Goal: Check status

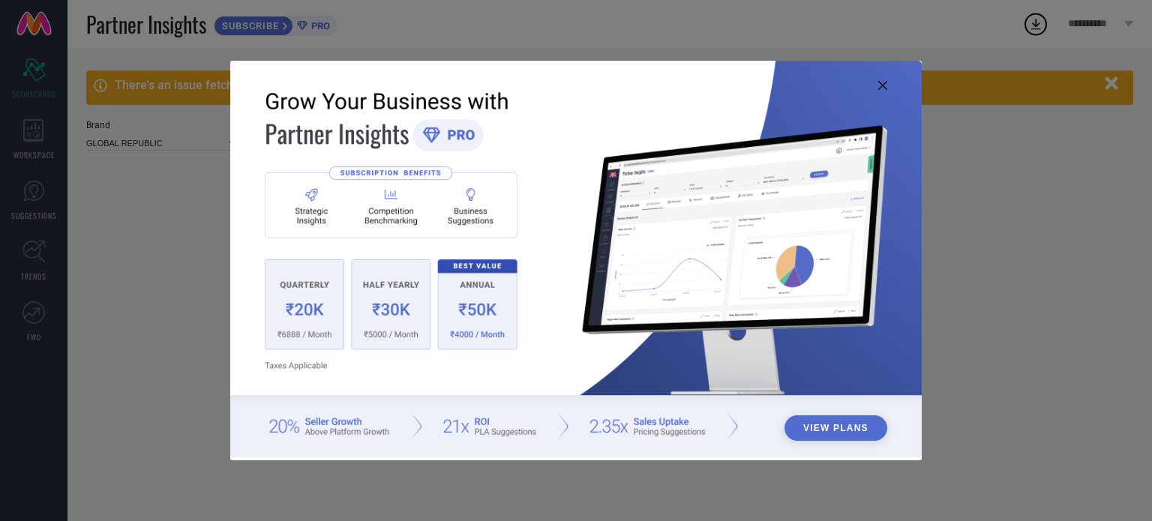
type input "All"
click at [880, 80] on img at bounding box center [576, 260] width 692 height 398
click at [881, 85] on icon at bounding box center [882, 85] width 9 height 9
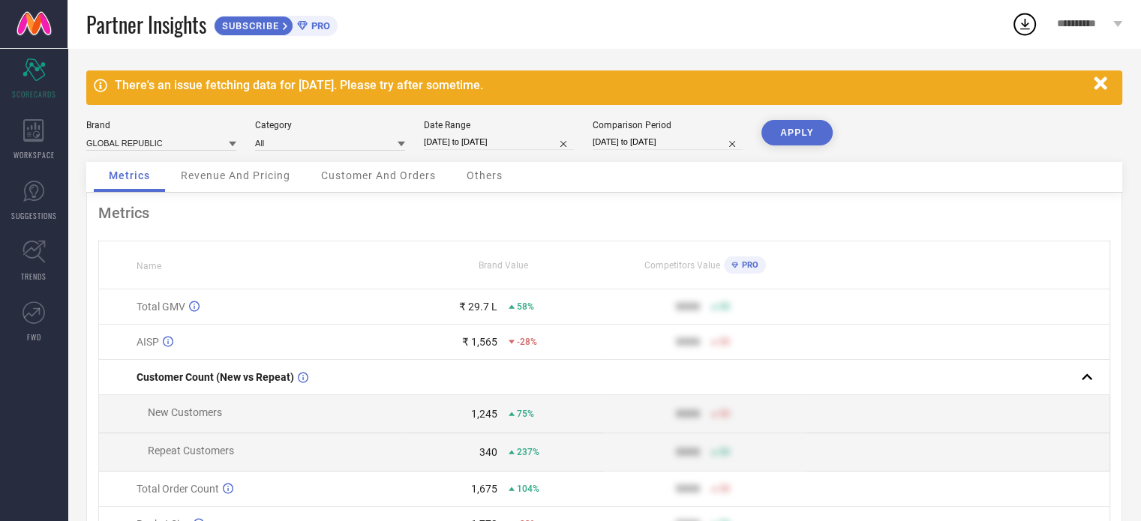
click at [486, 143] on input "[DATE] to [DATE]" at bounding box center [499, 142] width 150 height 16
select select "6"
select select "2025"
select select "7"
select select "2025"
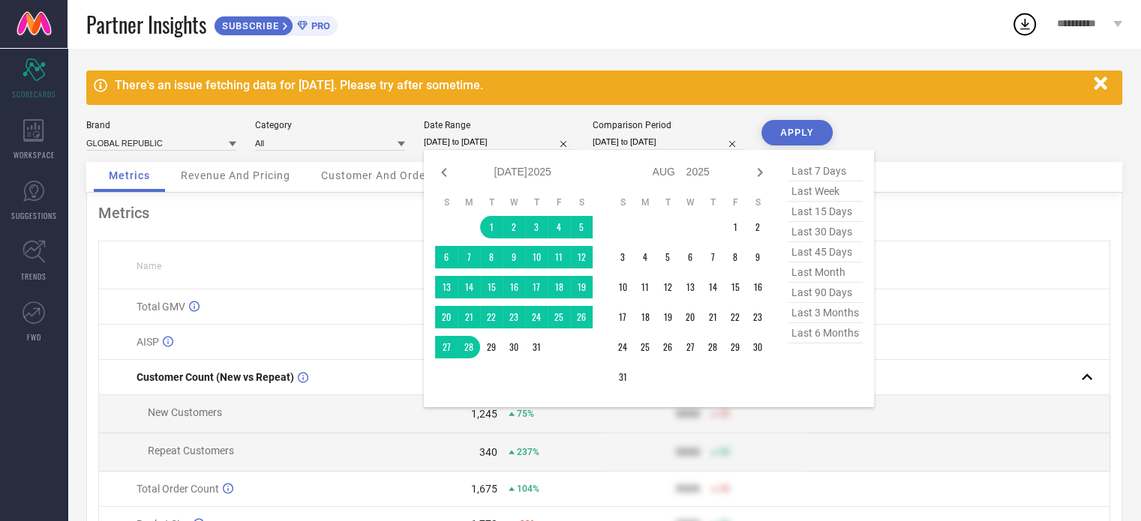
click at [761, 173] on icon at bounding box center [760, 172] width 5 height 9
select select "7"
select select "2025"
select select "8"
select select "2025"
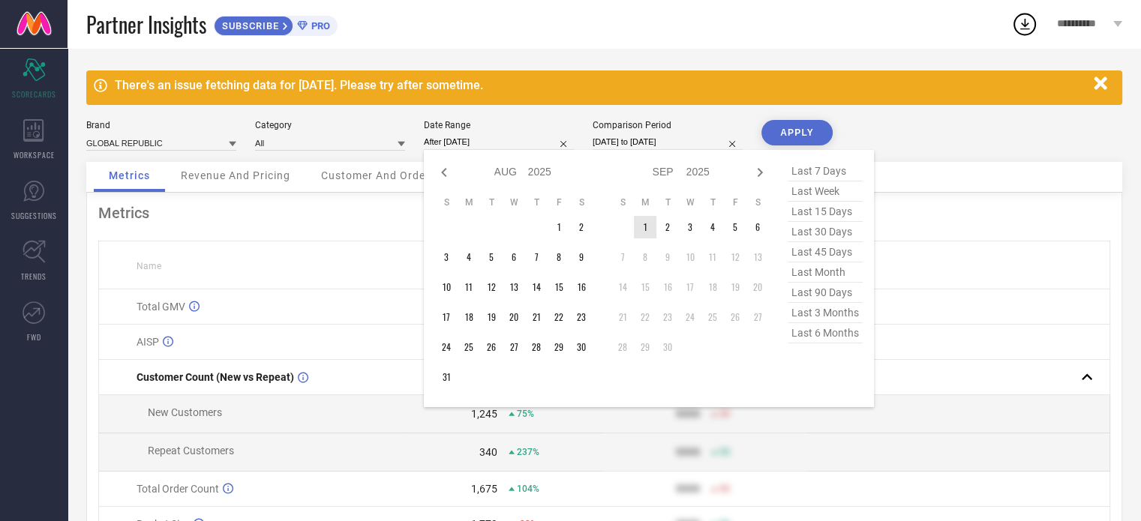
click at [651, 230] on td "1" at bounding box center [645, 227] width 23 height 23
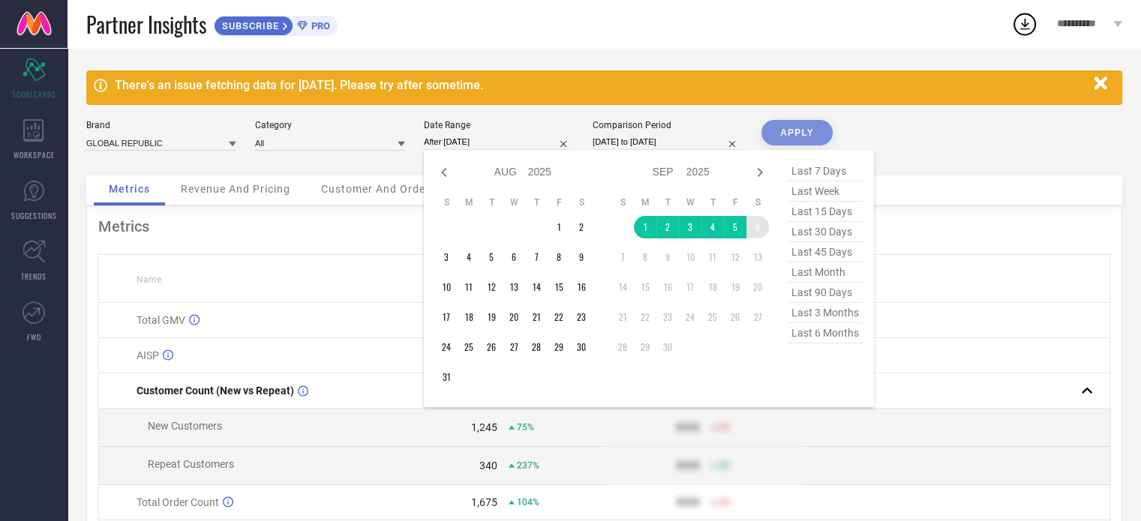
type input "[DATE] to [DATE]"
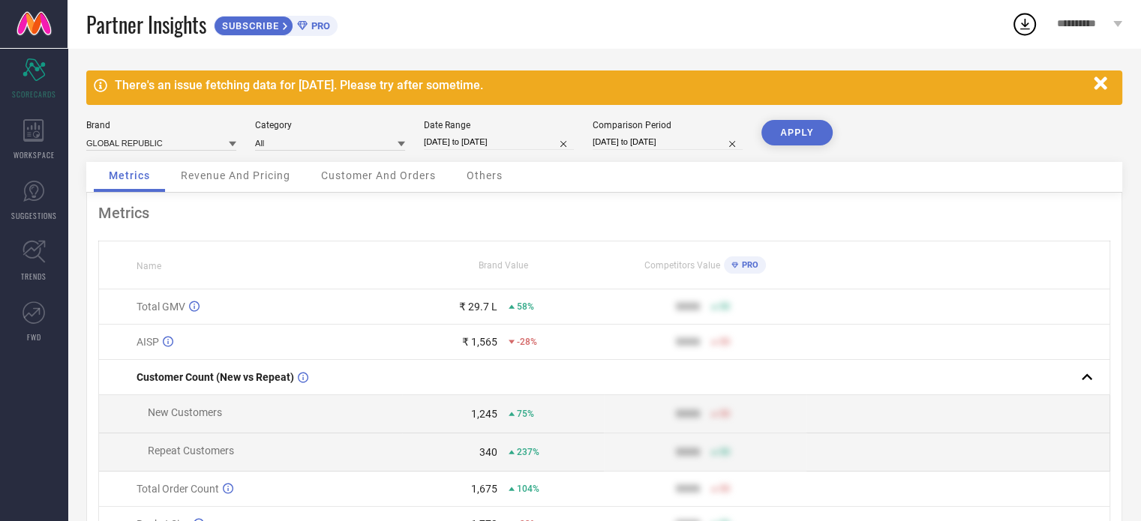
click at [794, 128] on button "APPLY" at bounding box center [796, 133] width 71 height 26
select select "11"
select select "2024"
select select "2025"
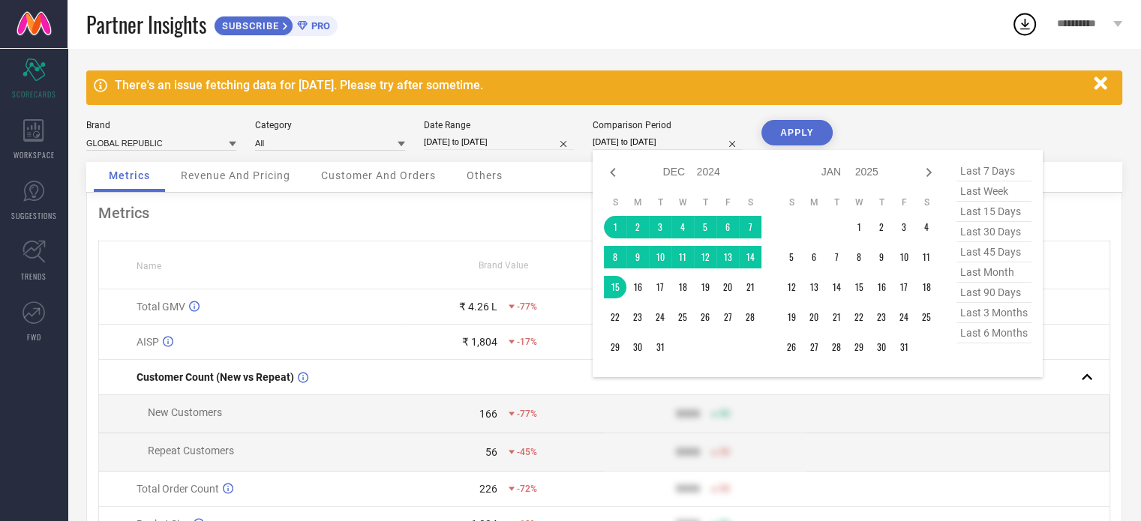
click at [657, 148] on input "[DATE] to [DATE]" at bounding box center [668, 142] width 150 height 16
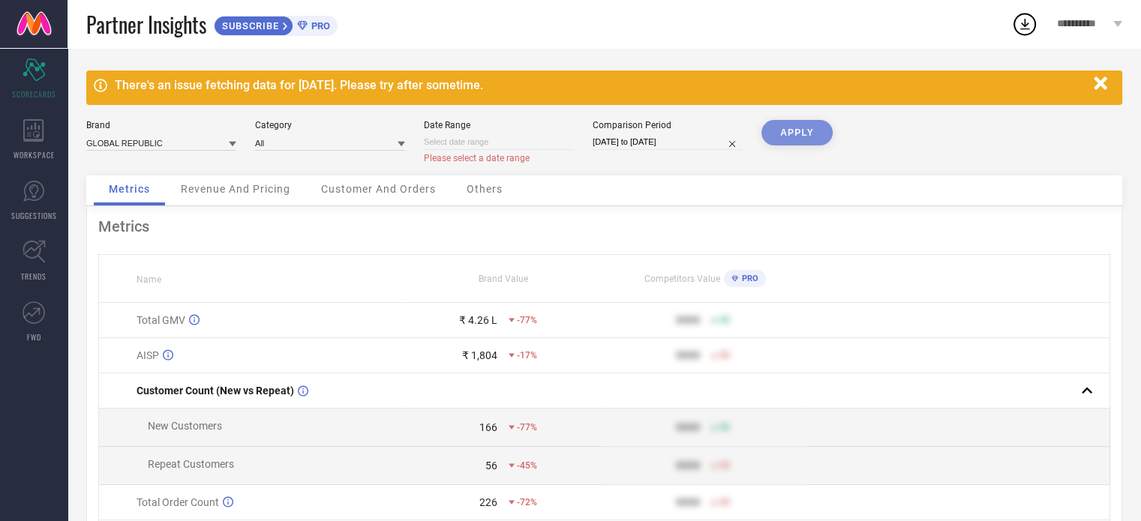
select select "8"
select select "2025"
select select "9"
select select "2025"
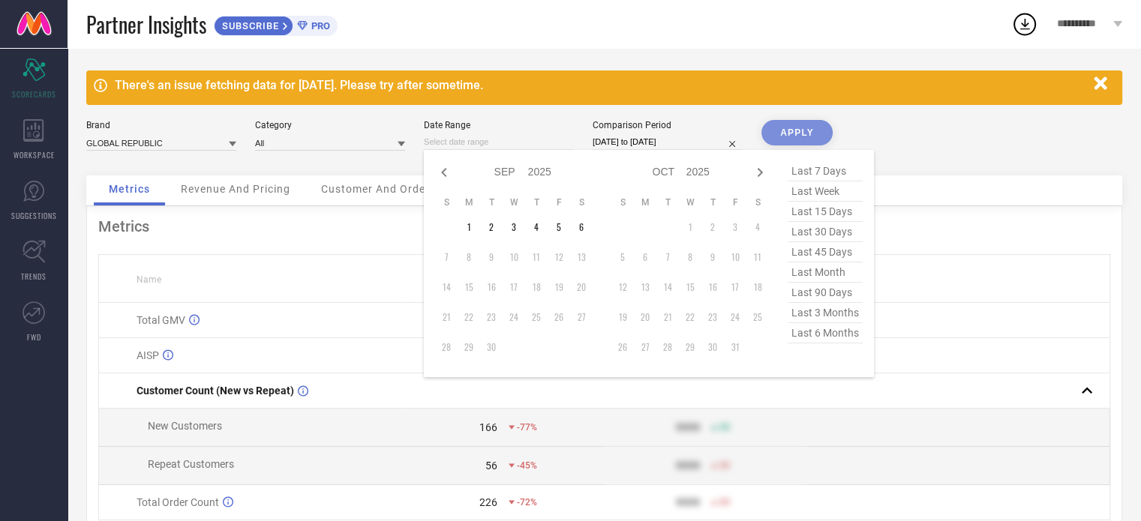
click at [515, 137] on input at bounding box center [499, 142] width 150 height 16
click at [447, 171] on icon at bounding box center [444, 173] width 18 height 18
select select "7"
select select "2025"
select select "8"
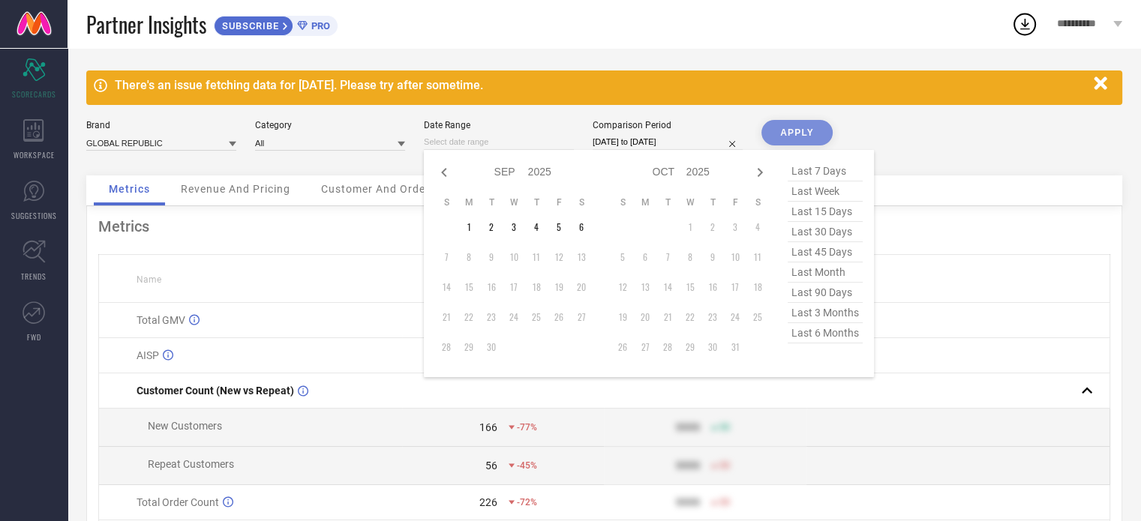
select select "2025"
click at [559, 233] on td "1" at bounding box center [559, 227] width 23 height 23
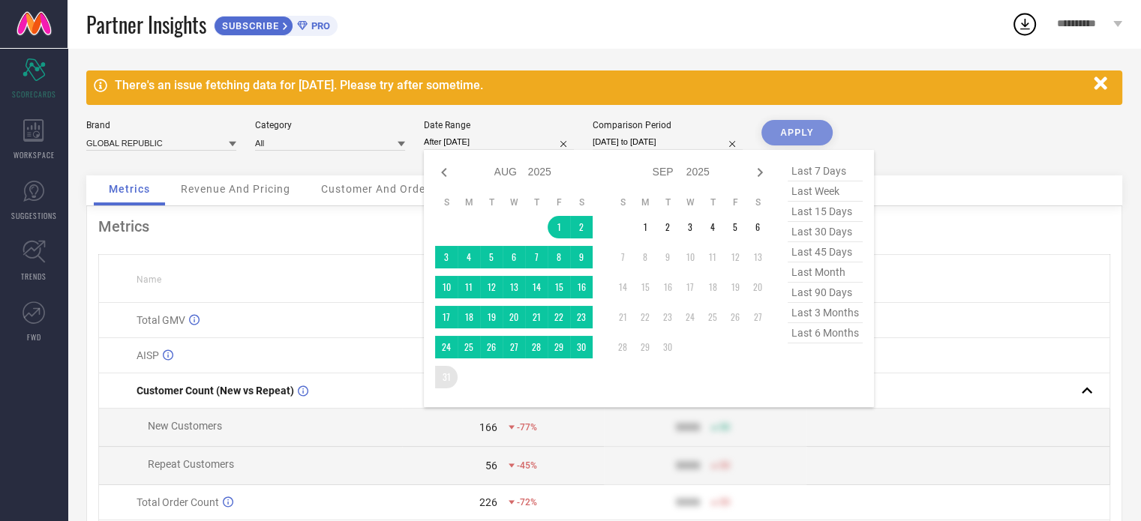
type input "[DATE] to [DATE]"
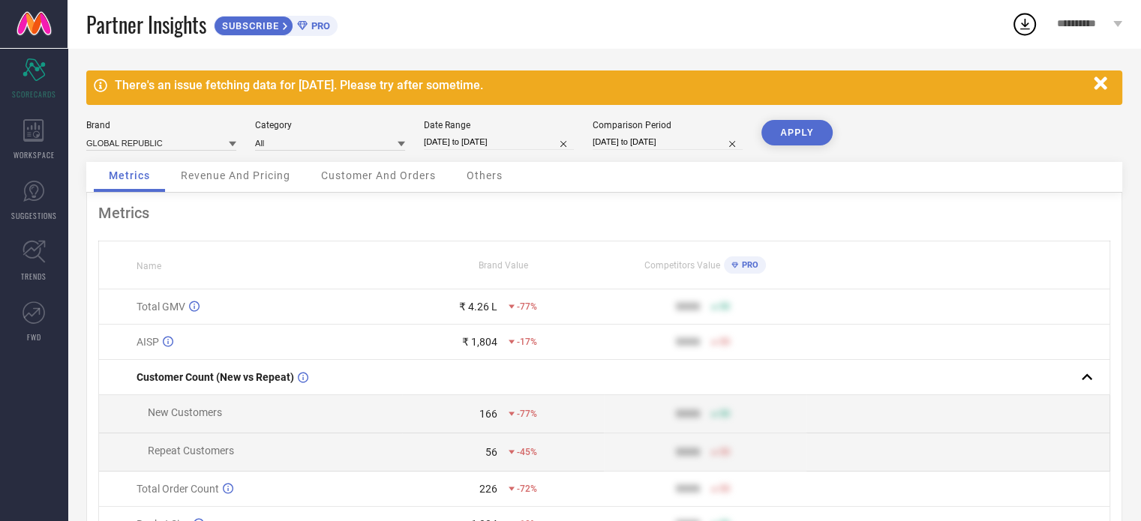
click at [795, 122] on button "APPLY" at bounding box center [796, 133] width 71 height 26
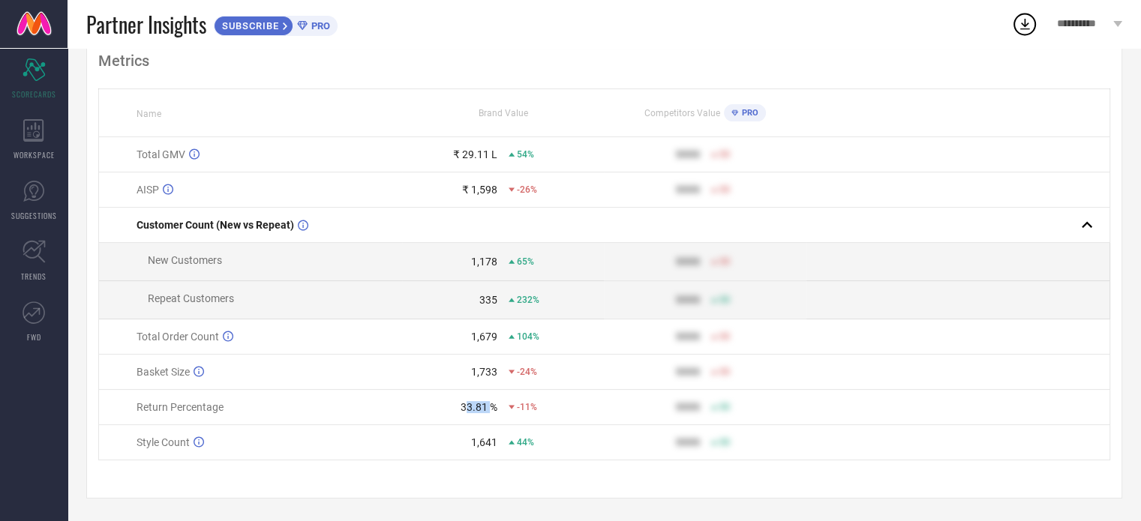
drag, startPoint x: 468, startPoint y: 408, endPoint x: 491, endPoint y: 410, distance: 23.3
click at [491, 410] on div "33.81 %" at bounding box center [479, 407] width 37 height 12
click at [511, 410] on div "-11%" at bounding box center [523, 407] width 29 height 11
drag, startPoint x: 458, startPoint y: 404, endPoint x: 479, endPoint y: 405, distance: 21.8
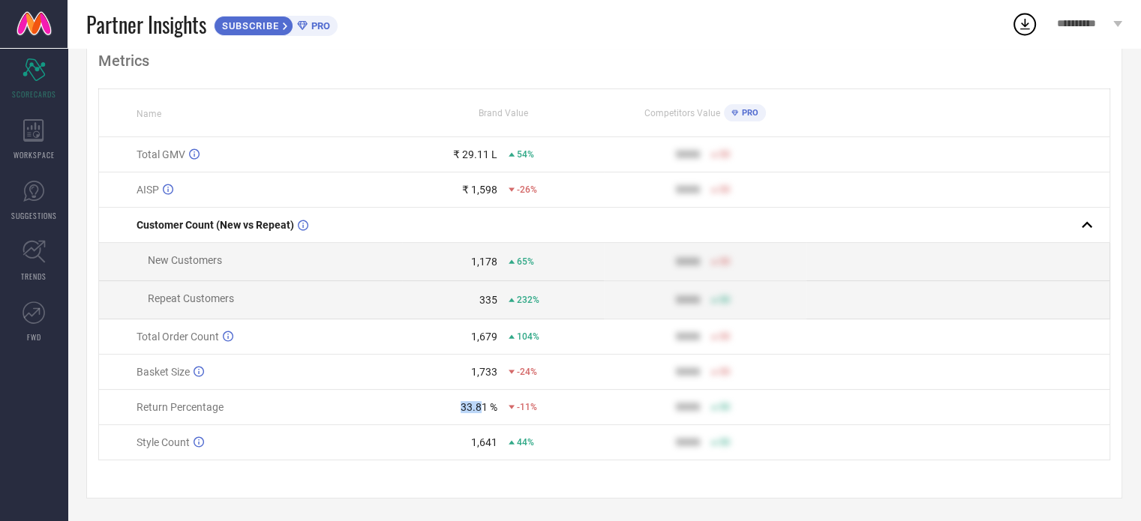
click at [479, 405] on div "33.81 %" at bounding box center [450, 407] width 95 height 12
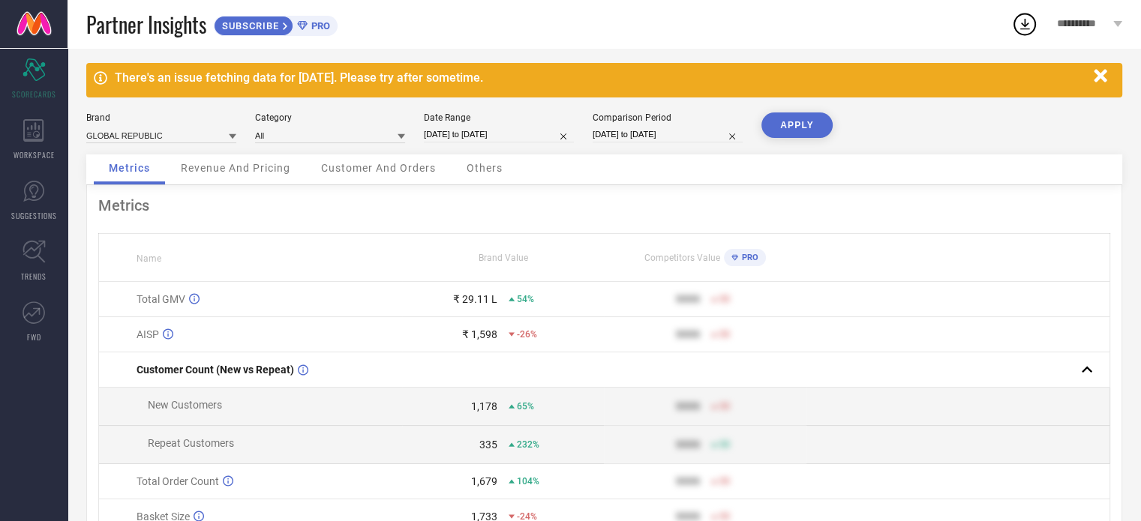
scroll to position [0, 0]
